Goal: Contribute content

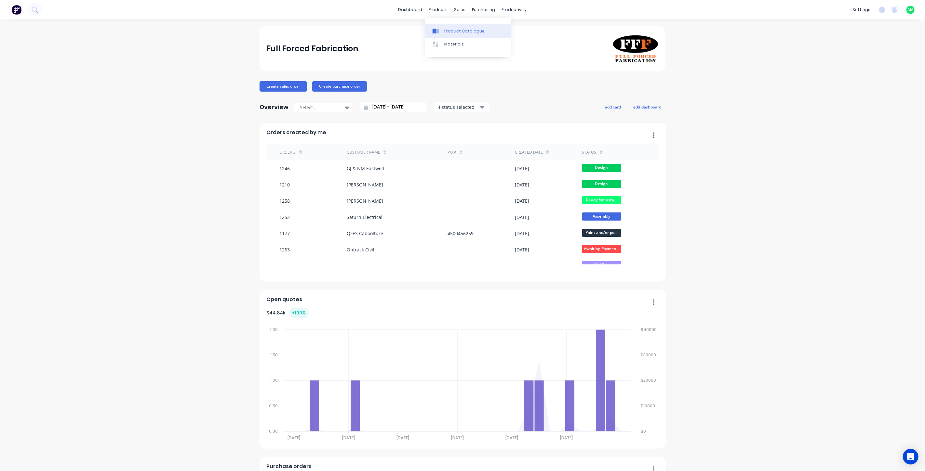
click at [445, 34] on div "Product Catalogue" at bounding box center [464, 31] width 40 height 6
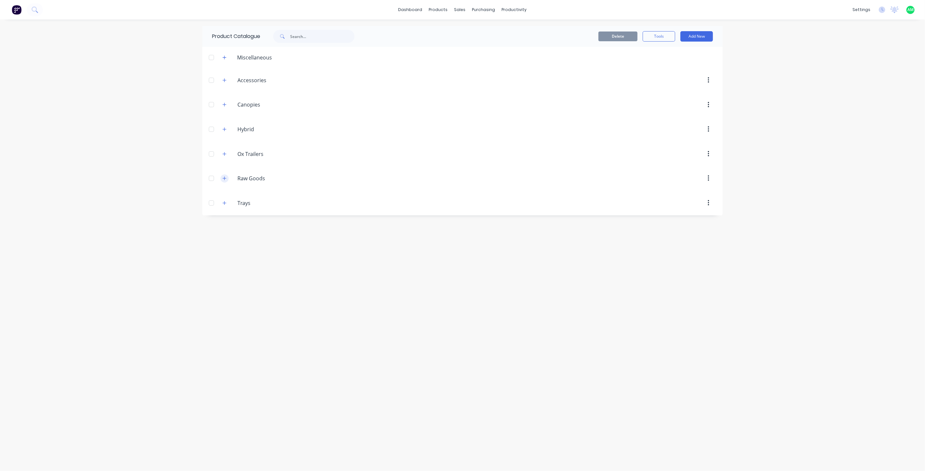
click at [225, 178] on icon "button" at bounding box center [224, 178] width 4 height 5
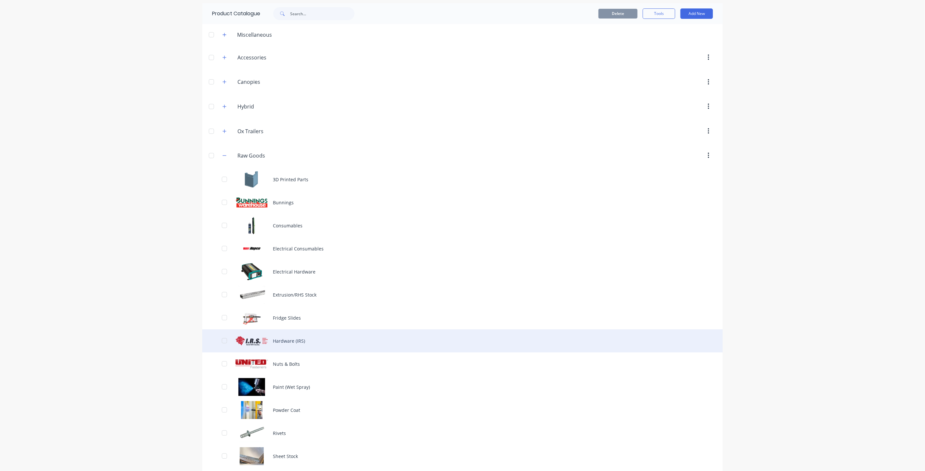
scroll to position [24, 0]
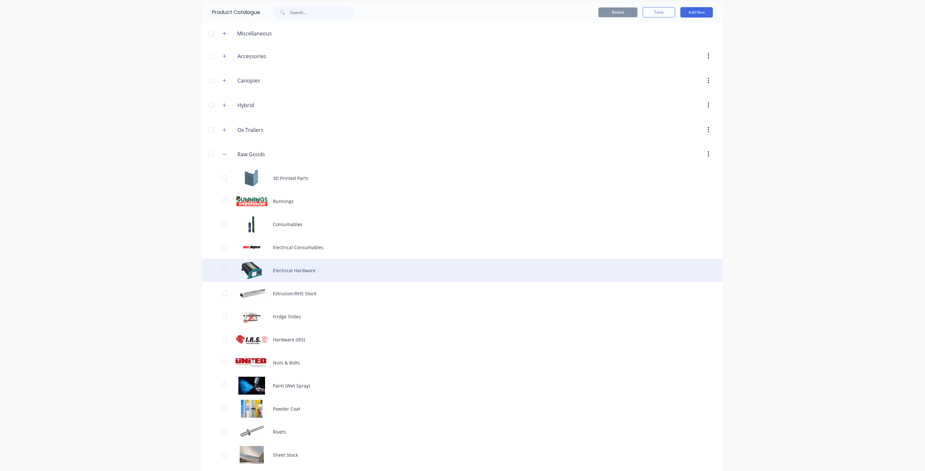
click at [299, 274] on div "Electrical Hardware" at bounding box center [462, 270] width 520 height 23
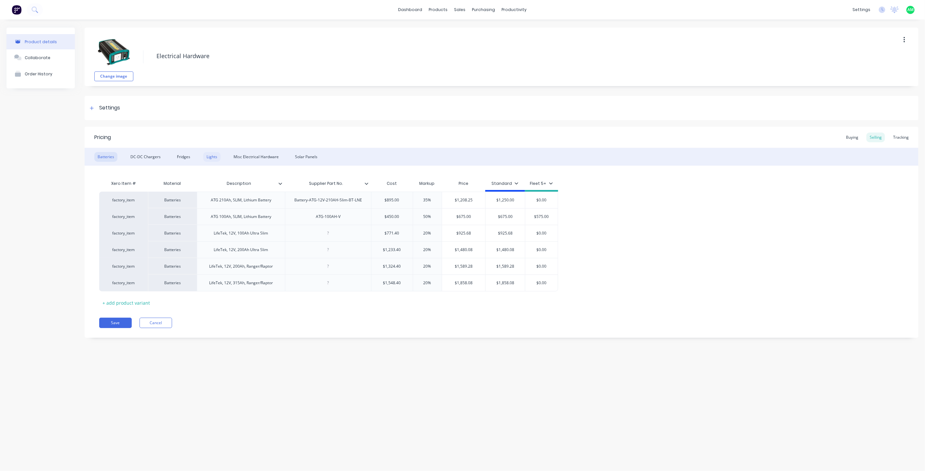
click at [205, 156] on div "Lights" at bounding box center [211, 157] width 17 height 10
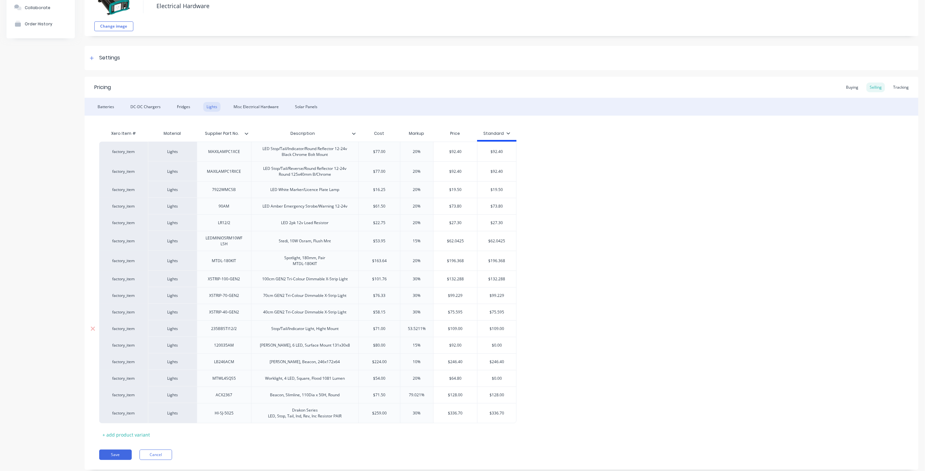
scroll to position [67, 0]
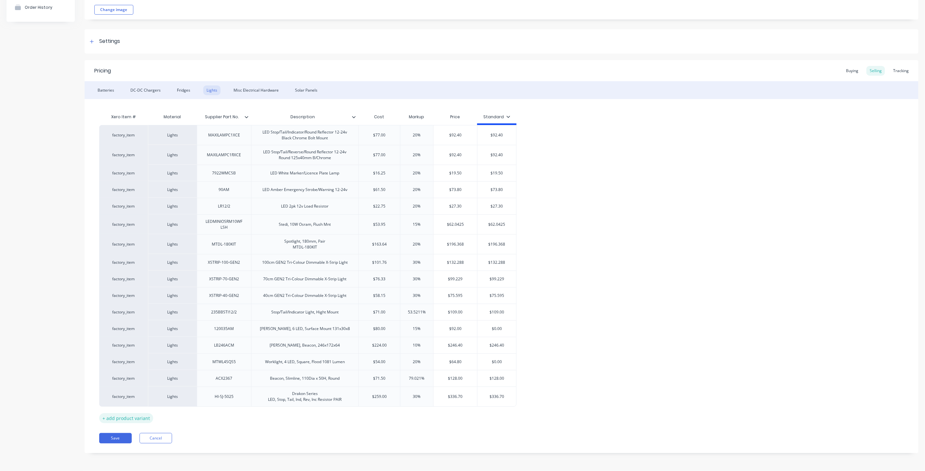
click at [139, 418] on div "+ add product variant" at bounding box center [126, 419] width 54 height 10
type textarea "x"
click at [221, 421] on div at bounding box center [224, 414] width 54 height 17
